Goal: Task Accomplishment & Management: Use online tool/utility

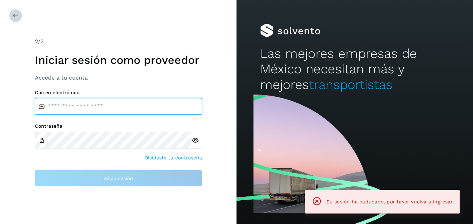
type input "**********"
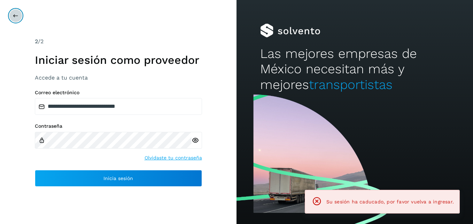
click at [17, 16] on icon at bounding box center [16, 16] width 6 height 6
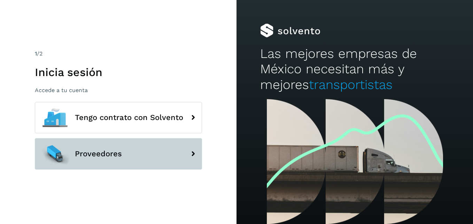
click at [106, 161] on button "Proveedores" at bounding box center [118, 153] width 167 height 31
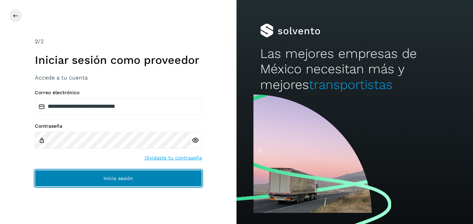
click at [127, 173] on button "Inicia sesión" at bounding box center [118, 178] width 167 height 17
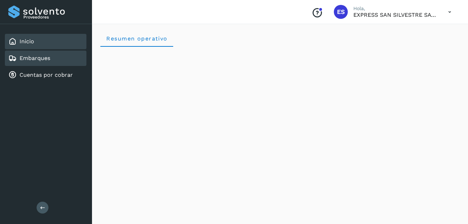
click at [47, 55] on link "Embarques" at bounding box center [35, 58] width 31 height 7
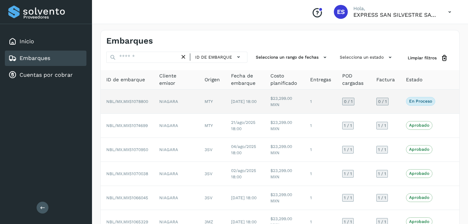
click at [383, 99] on span "0 / 1" at bounding box center [382, 101] width 9 height 4
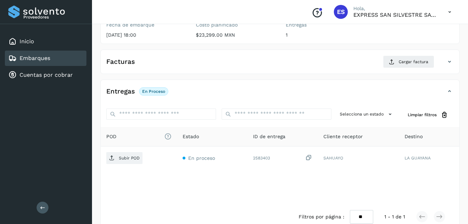
scroll to position [113, 0]
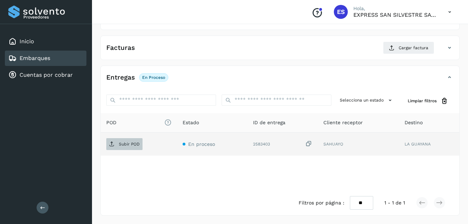
click at [122, 145] on p "Subir POD" at bounding box center [129, 143] width 21 height 5
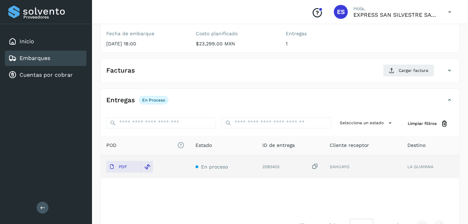
scroll to position [78, 0]
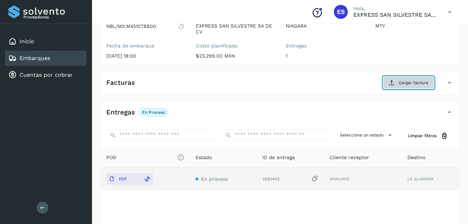
click at [402, 88] on button "Cargar factura" at bounding box center [408, 82] width 51 height 13
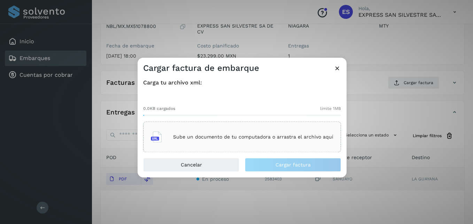
click at [198, 136] on p "Sube un documento de tu computadora o arrastra el archivo aquí" at bounding box center [253, 137] width 160 height 6
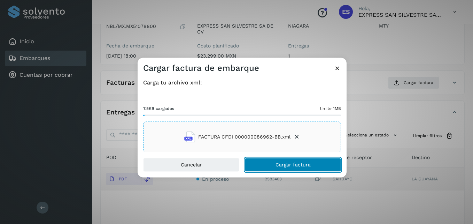
click at [275, 165] on button "Cargar factura" at bounding box center [293, 165] width 96 height 14
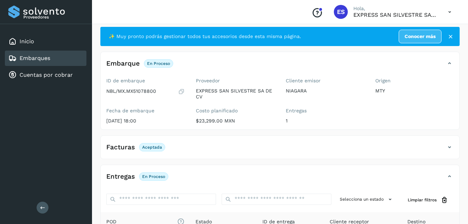
scroll to position [0, 0]
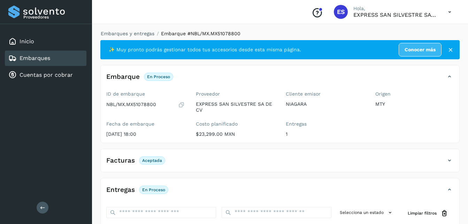
click at [39, 59] on link "Embarques" at bounding box center [35, 58] width 31 height 7
